Goal: Information Seeking & Learning: Find specific fact

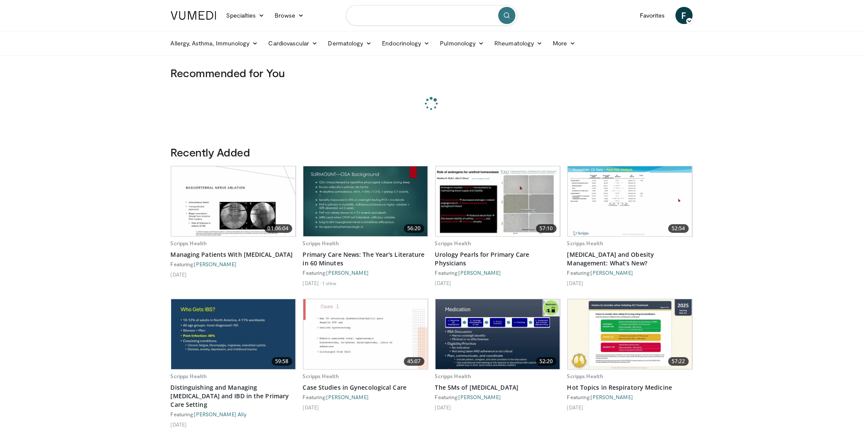
click at [401, 15] on input "Search topics, interventions" at bounding box center [432, 15] width 172 height 21
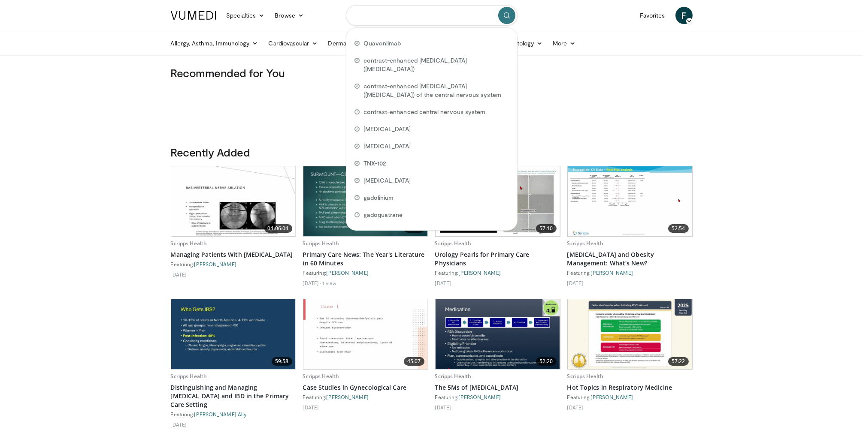
paste input "**********"
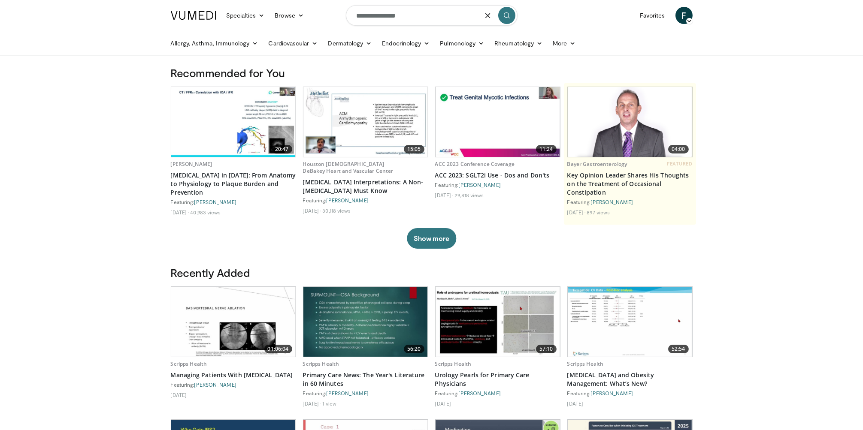
type input "**********"
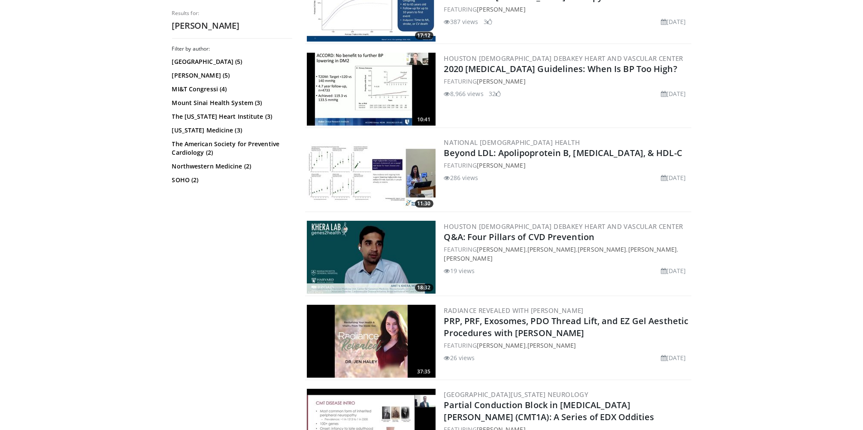
scroll to position [363, 0]
